Goal: Task Accomplishment & Management: Use online tool/utility

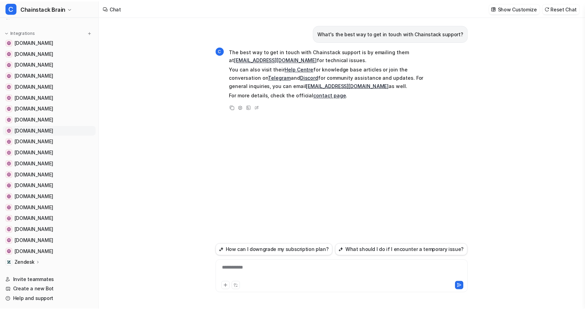
scroll to position [101, 0]
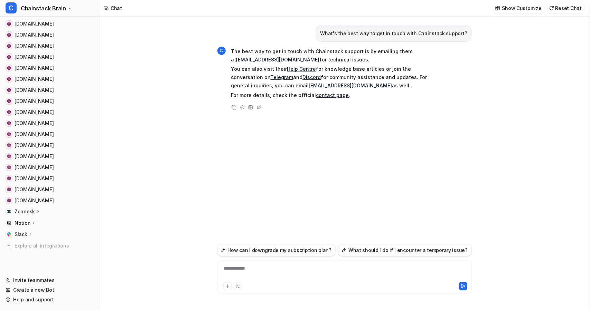
click at [31, 211] on p "Zendesk" at bounding box center [25, 211] width 20 height 7
click at [29, 243] on p "AI Agent" at bounding box center [30, 242] width 20 height 7
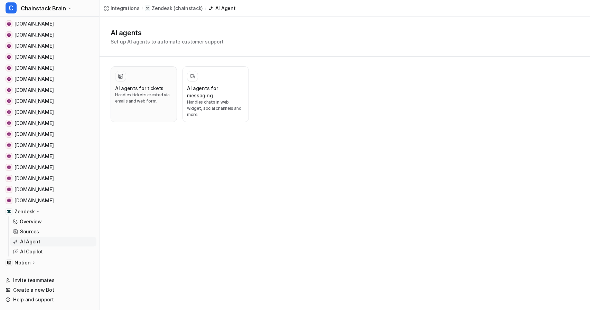
click at [130, 85] on h3 "AI agents for tickets" at bounding box center [139, 88] width 48 height 7
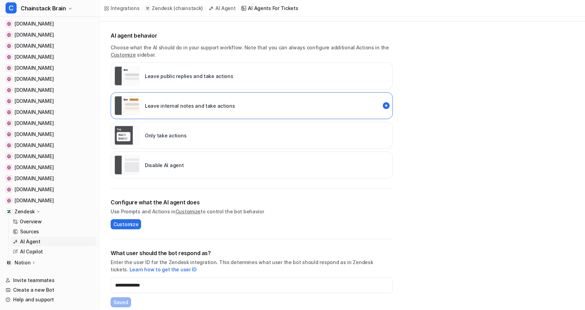
scroll to position [102, 0]
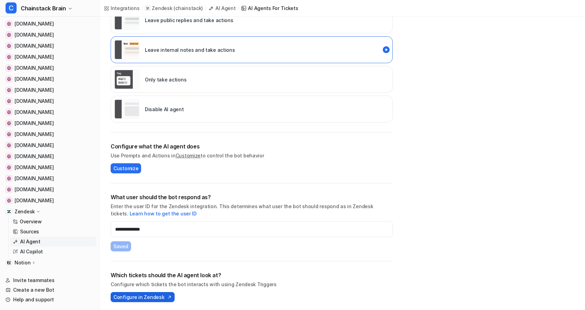
click at [138, 295] on span "Configure in Zendesk" at bounding box center [138, 297] width 51 height 7
